Goal: Task Accomplishment & Management: Use online tool/utility

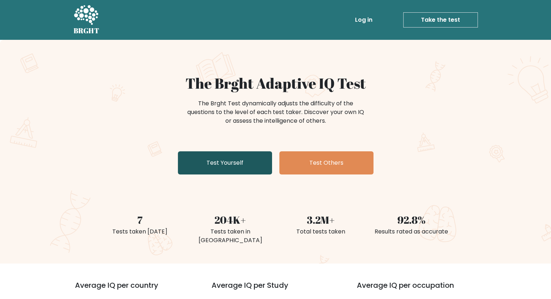
click at [216, 162] on link "Test Yourself" at bounding box center [225, 162] width 94 height 23
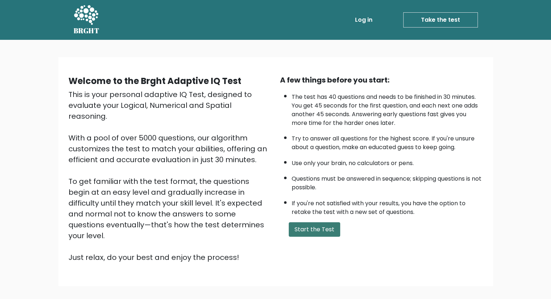
click at [313, 224] on button "Start the Test" at bounding box center [314, 229] width 51 height 14
